Goal: Information Seeking & Learning: Compare options

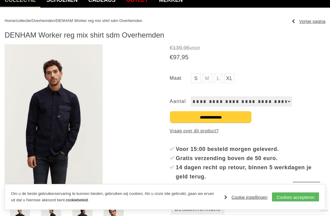
scroll to position [58, 0]
click at [70, 148] on img at bounding box center [54, 117] width 98 height 147
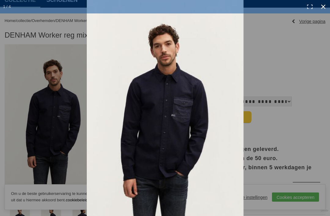
click at [325, 8] on link at bounding box center [323, 6] width 13 height 13
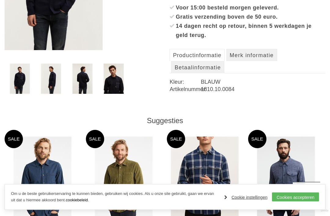
scroll to position [201, 0]
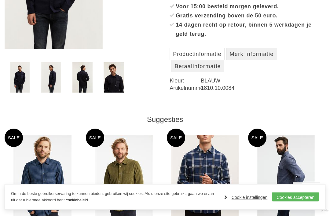
click at [294, 173] on img at bounding box center [286, 179] width 58 height 87
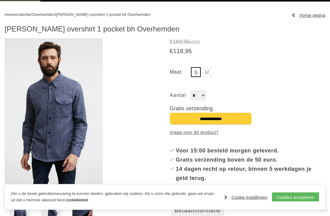
scroll to position [67, 0]
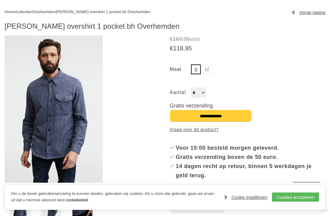
click at [73, 126] on img at bounding box center [54, 108] width 98 height 147
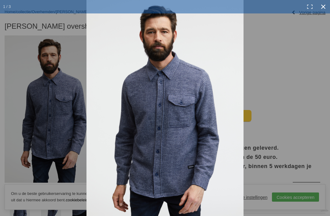
click at [327, 7] on link at bounding box center [323, 6] width 13 height 13
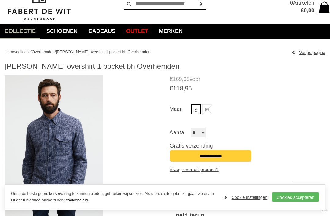
scroll to position [0, 0]
